Goal: Check status

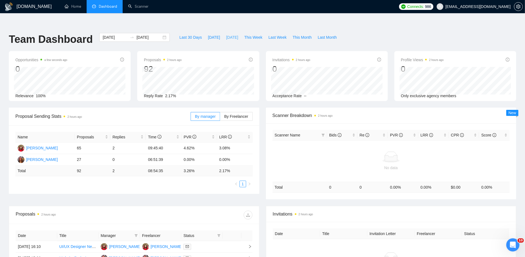
click at [227, 33] on button "[DATE]" at bounding box center [232, 37] width 18 height 9
type input "[DATE]"
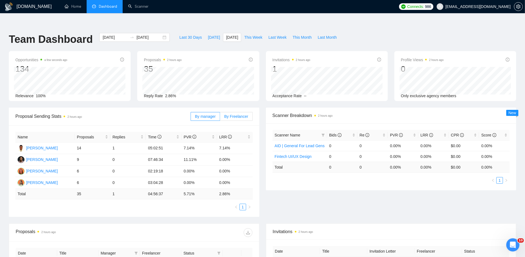
click at [223, 112] on label "By Freelancer" at bounding box center [236, 116] width 32 height 9
click at [220, 118] on input "By Freelancer" at bounding box center [220, 118] width 0 height 0
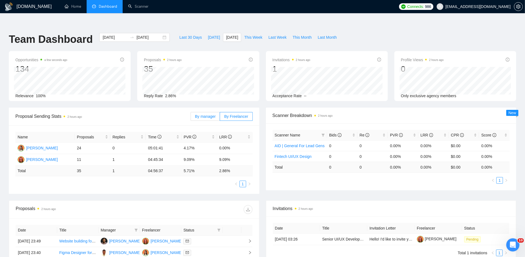
click at [211, 114] on span "By manager" at bounding box center [205, 116] width 21 height 4
click at [191, 118] on input "By manager" at bounding box center [191, 118] width 0 height 0
